Goal: Task Accomplishment & Management: Use online tool/utility

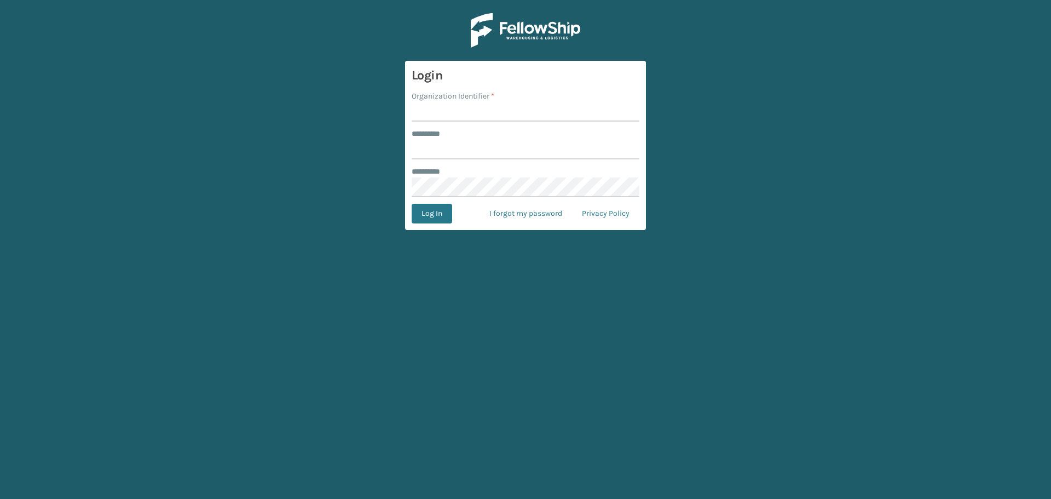
click at [438, 105] on input "Organization Identifier *" at bounding box center [526, 112] width 228 height 20
type input "SuperAdminOrganization"
click at [491, 164] on form "Login Organization Identifier * SuperAdminOrganization ******** * ******** * Lo…" at bounding box center [525, 145] width 241 height 169
click at [475, 114] on input "SuperAdminOrganization" at bounding box center [526, 112] width 228 height 20
click at [475, 124] on form "Login Organization Identifier * SuperAdminOrganization ******** * ******** * Lo…" at bounding box center [525, 145] width 241 height 169
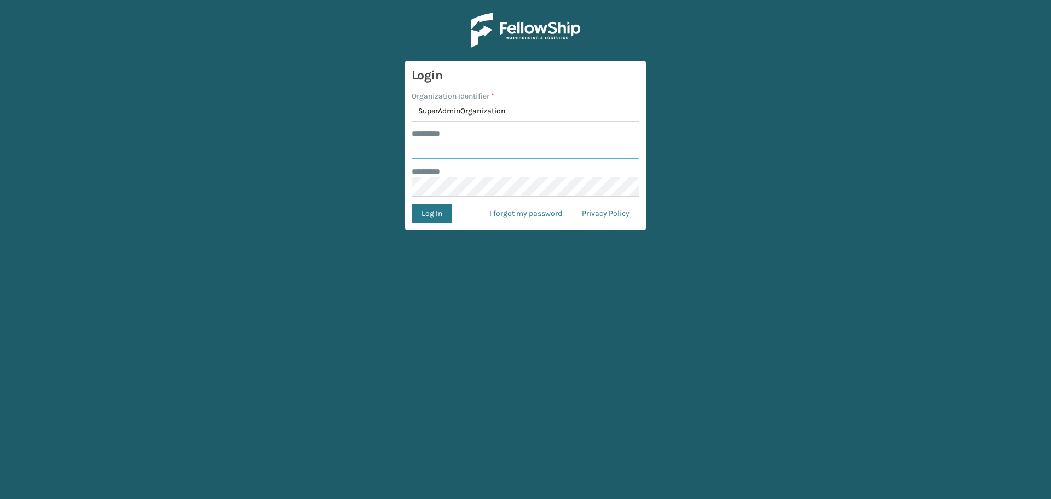
click at [480, 149] on input "******** *" at bounding box center [526, 150] width 228 height 20
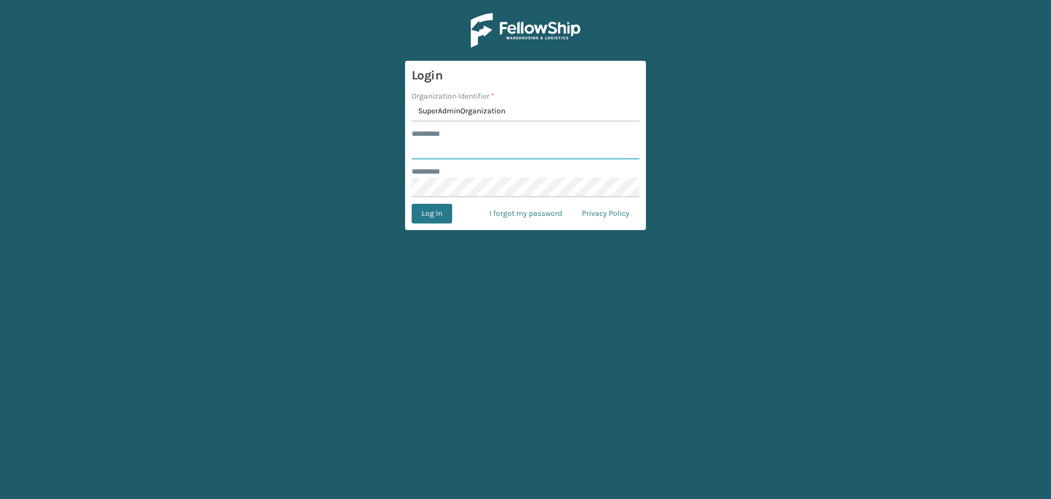
click at [480, 149] on input "******** *" at bounding box center [526, 150] width 228 height 20
type input "******"
click at [435, 214] on button "Log In" at bounding box center [432, 214] width 41 height 20
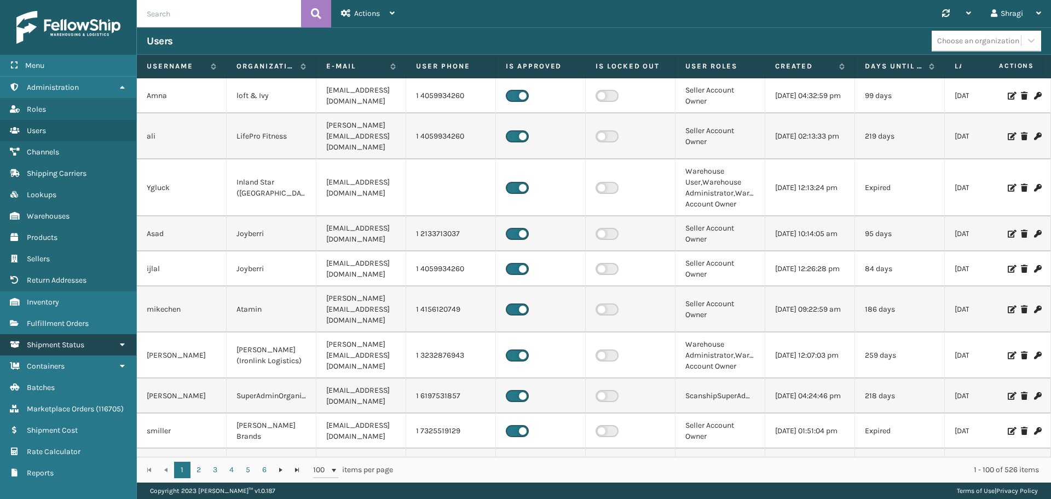
click at [124, 344] on icon at bounding box center [122, 345] width 9 height 8
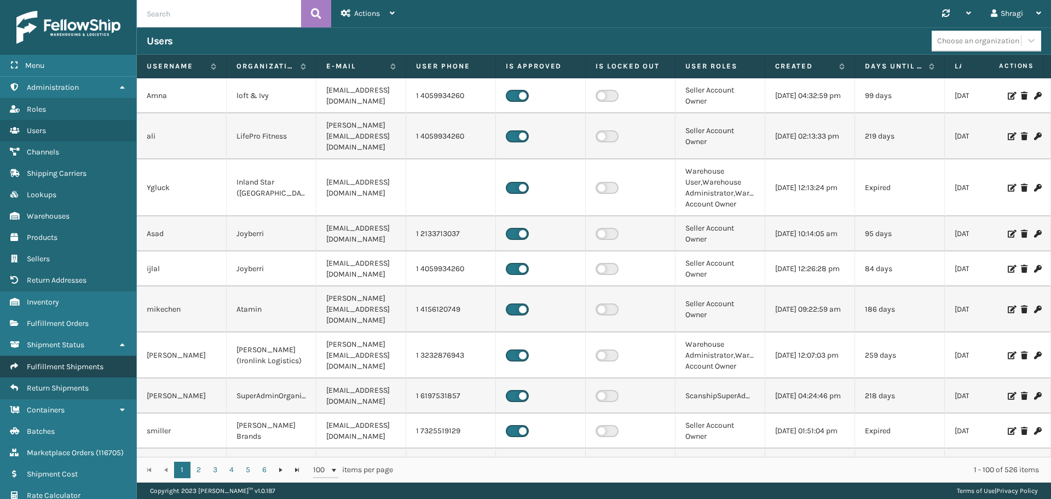
click at [53, 369] on span "Fulfillment Shipments" at bounding box center [65, 366] width 77 height 9
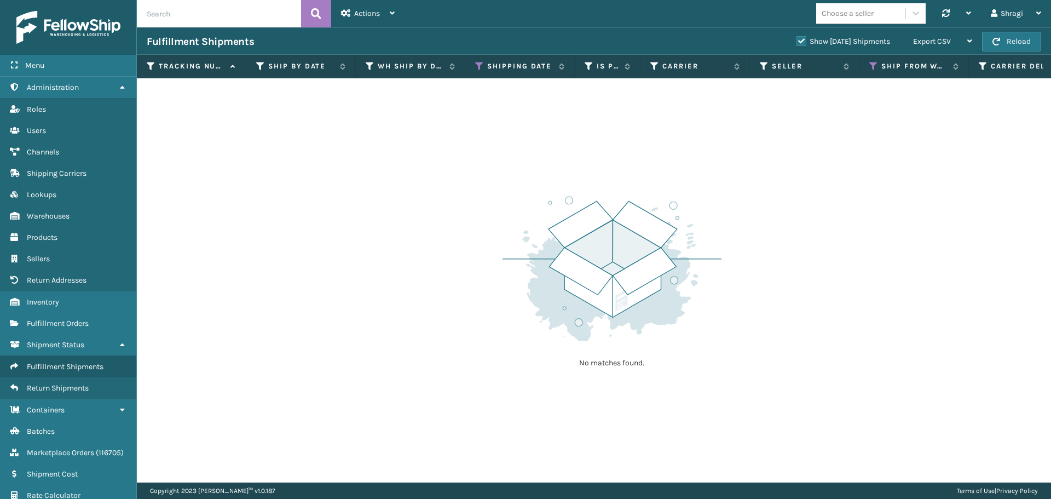
click at [481, 71] on th "Shipping Date" at bounding box center [520, 67] width 110 height 24
click at [476, 65] on icon at bounding box center [479, 66] width 9 height 10
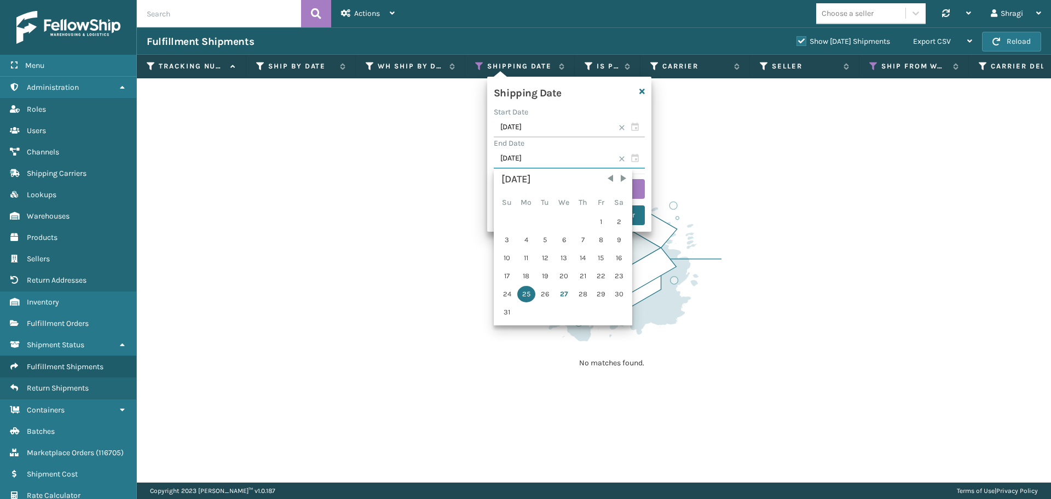
click at [536, 163] on input "[DATE]" at bounding box center [569, 159] width 151 height 20
click at [539, 294] on div "26" at bounding box center [545, 294] width 16 height 16
type input "[DATE]"
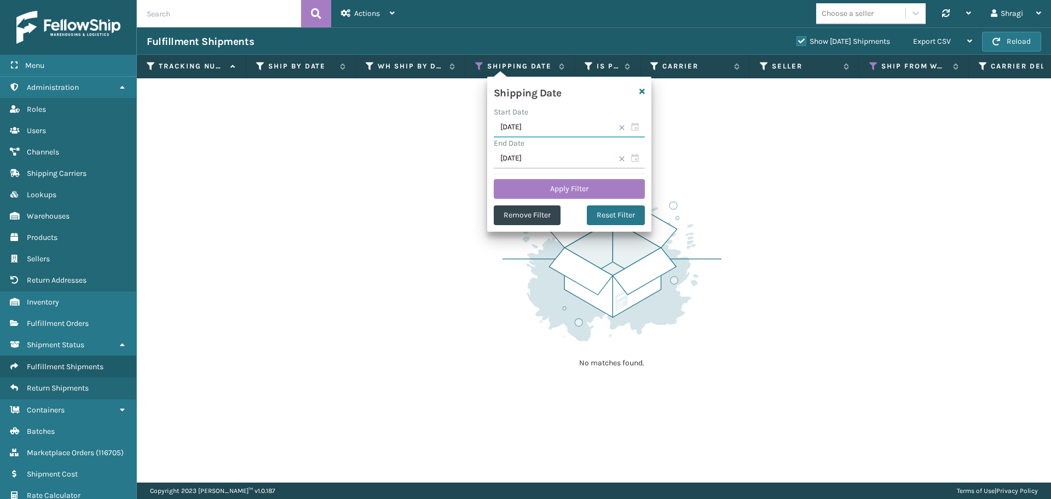
click at [551, 123] on input "[DATE]" at bounding box center [569, 128] width 151 height 20
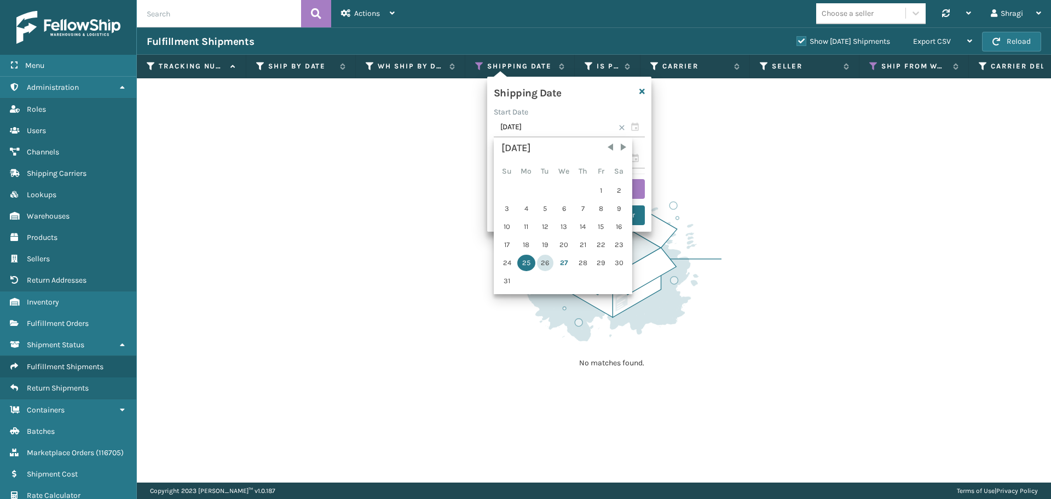
click at [545, 263] on div "26" at bounding box center [545, 263] width 16 height 16
type input "[DATE]"
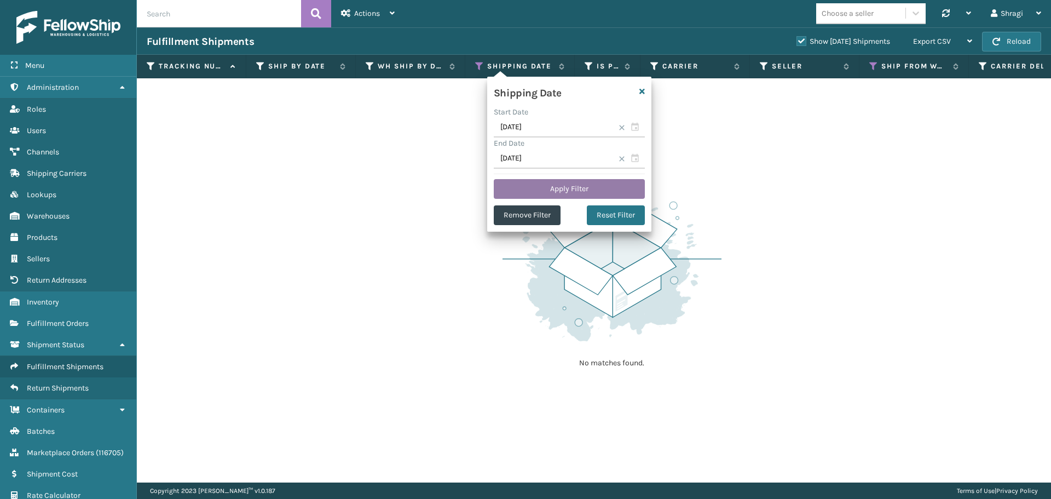
click at [572, 186] on button "Apply Filter" at bounding box center [569, 189] width 151 height 20
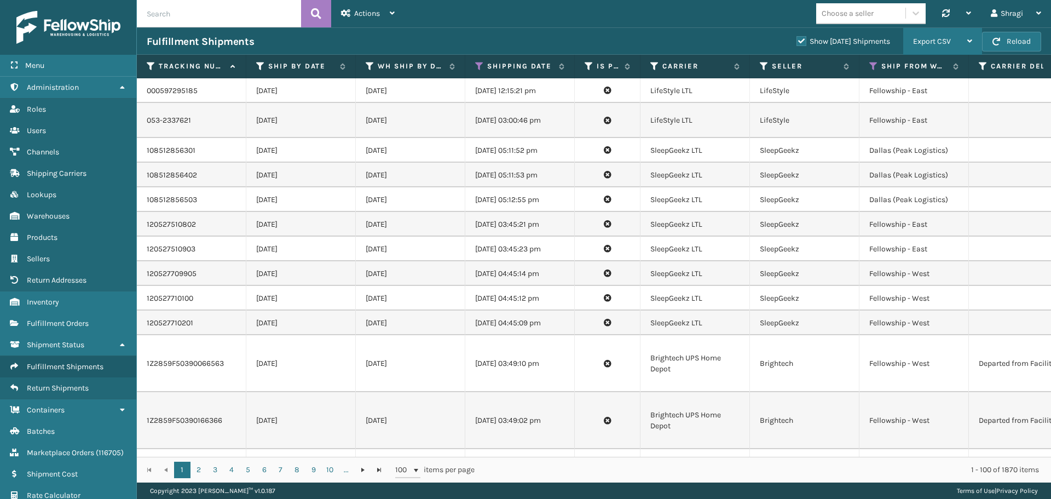
click at [952, 40] on div "Export CSV" at bounding box center [942, 41] width 59 height 27
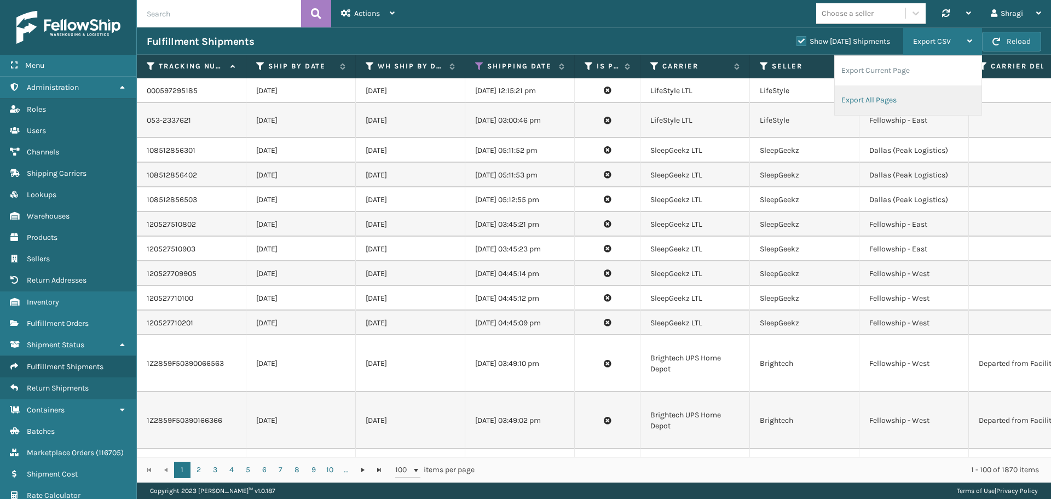
click at [907, 99] on li "Export All Pages" at bounding box center [908, 100] width 147 height 30
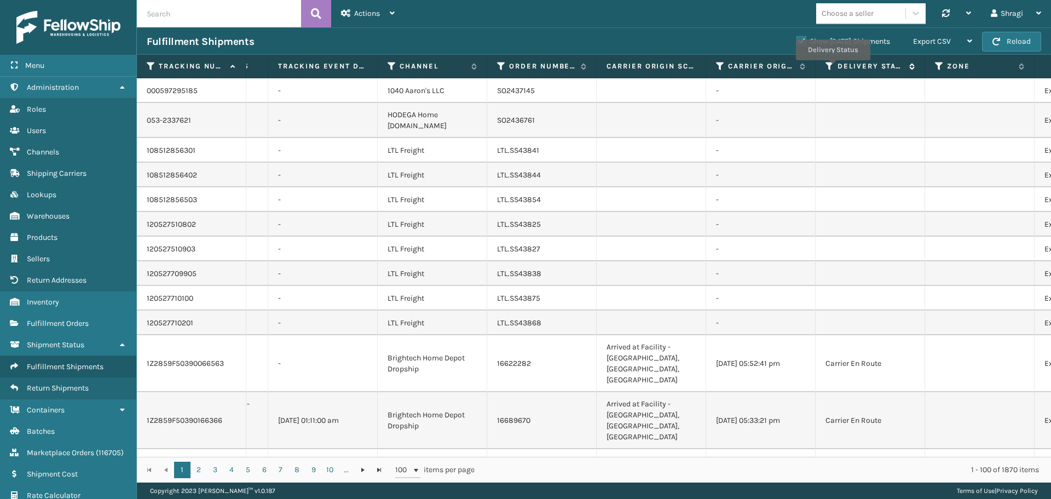
click at [833, 67] on icon at bounding box center [830, 66] width 9 height 10
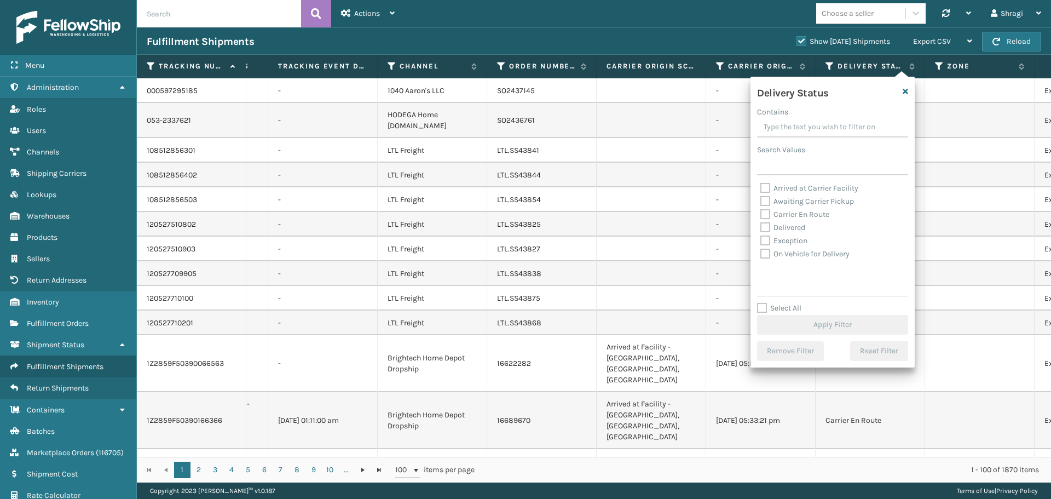
click at [823, 198] on label "Awaiting Carrier Pickup" at bounding box center [808, 201] width 94 height 9
click at [761, 198] on input "Awaiting Carrier Pickup" at bounding box center [761, 198] width 1 height 7
checkbox input "true"
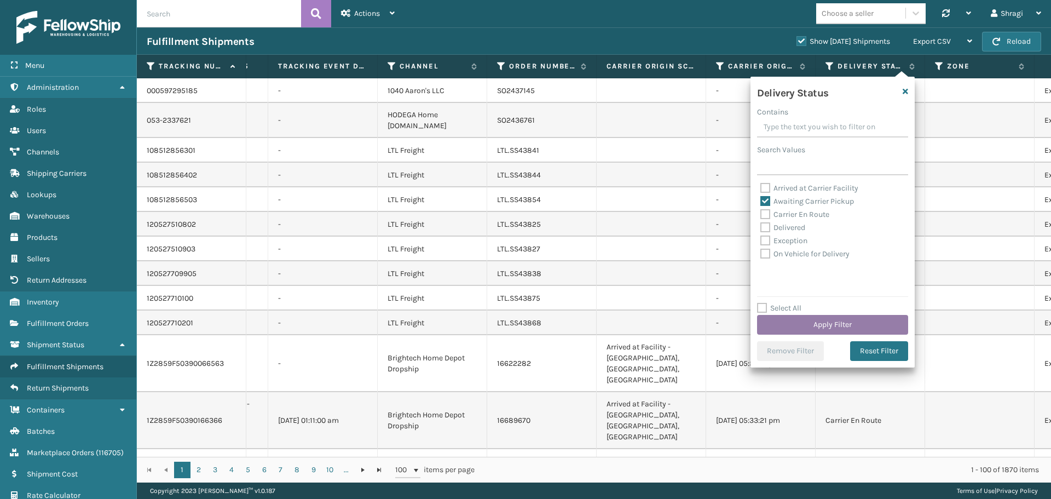
click at [828, 324] on button "Apply Filter" at bounding box center [832, 325] width 151 height 20
